Goal: Check status: Check status

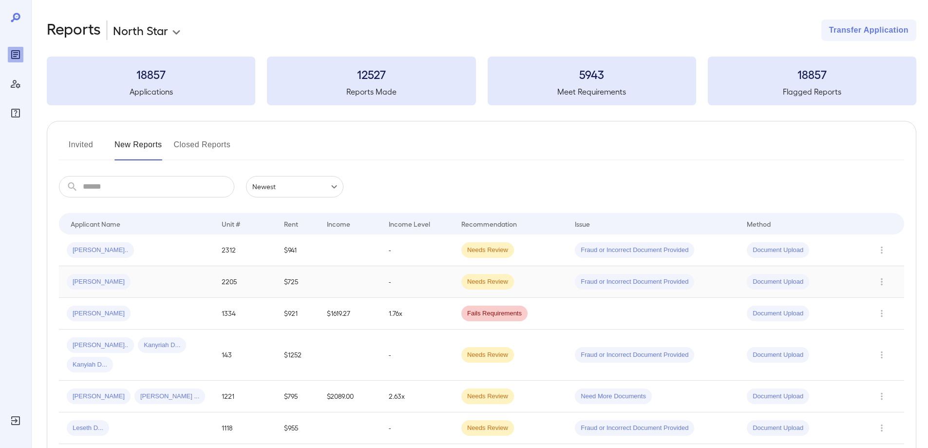
click at [143, 280] on div "Robin D..." at bounding box center [136, 282] width 139 height 16
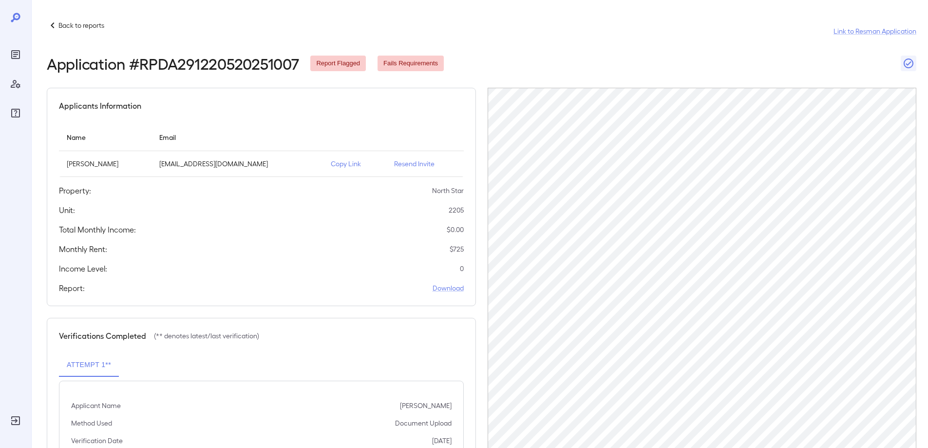
scroll to position [94, 0]
